Goal: Task Accomplishment & Management: Use online tool/utility

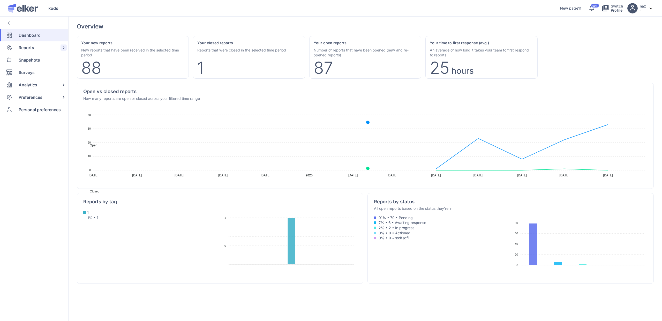
click at [21, 48] on span "Reports" at bounding box center [27, 47] width 16 height 12
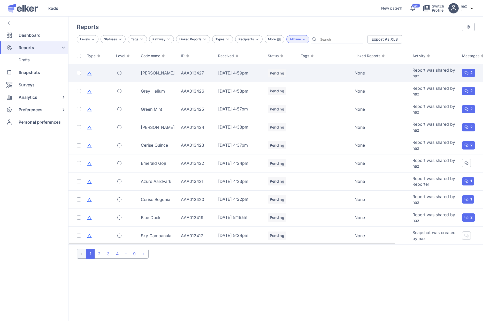
click at [143, 74] on div "[PERSON_NAME]" at bounding box center [158, 73] width 34 height 6
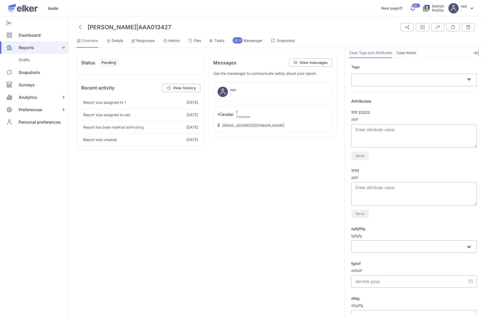
click at [382, 140] on textarea "1111 22222" at bounding box center [414, 135] width 126 height 23
type textarea "dfdf"
click at [362, 155] on span "Save" at bounding box center [360, 156] width 9 height 4
